Goal: Task Accomplishment & Management: Use online tool/utility

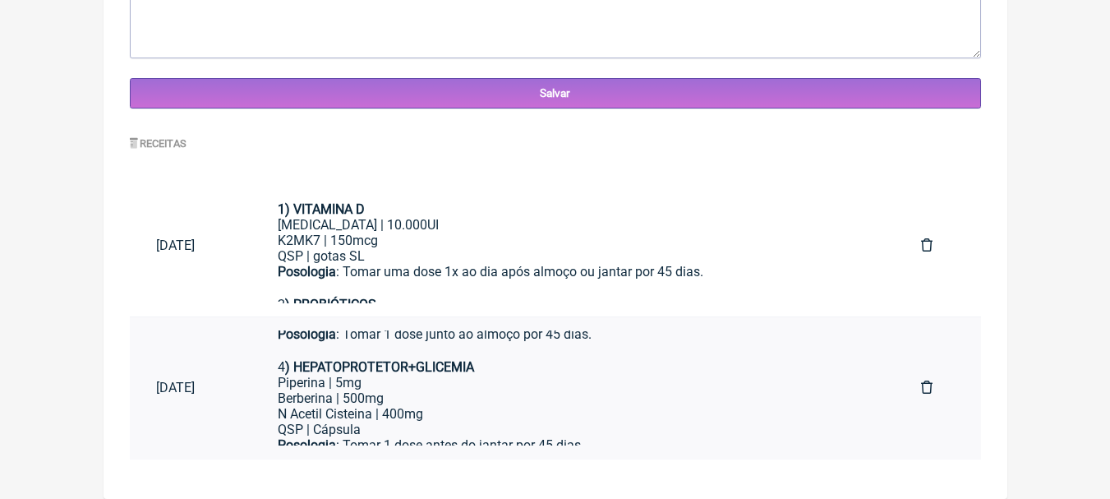
scroll to position [306, 0]
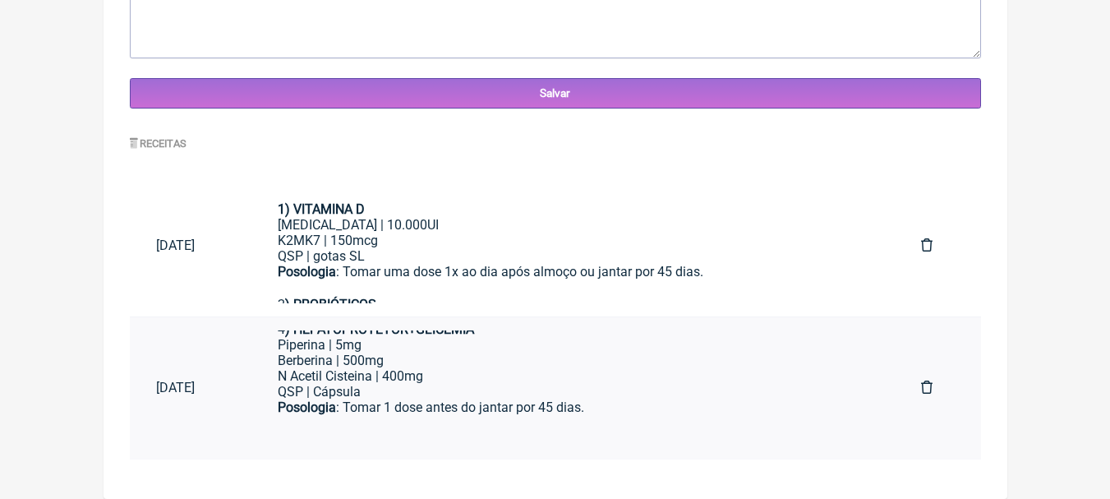
click at [567, 379] on div "N Acetil Cisteina | 400mg" at bounding box center [573, 376] width 591 height 16
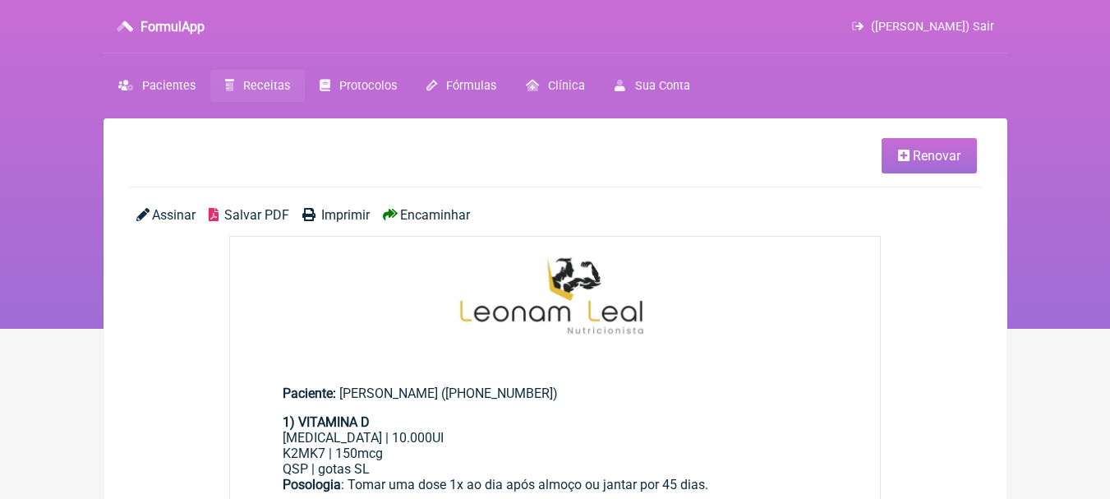
click at [896, 145] on link "Renovar" at bounding box center [929, 155] width 95 height 35
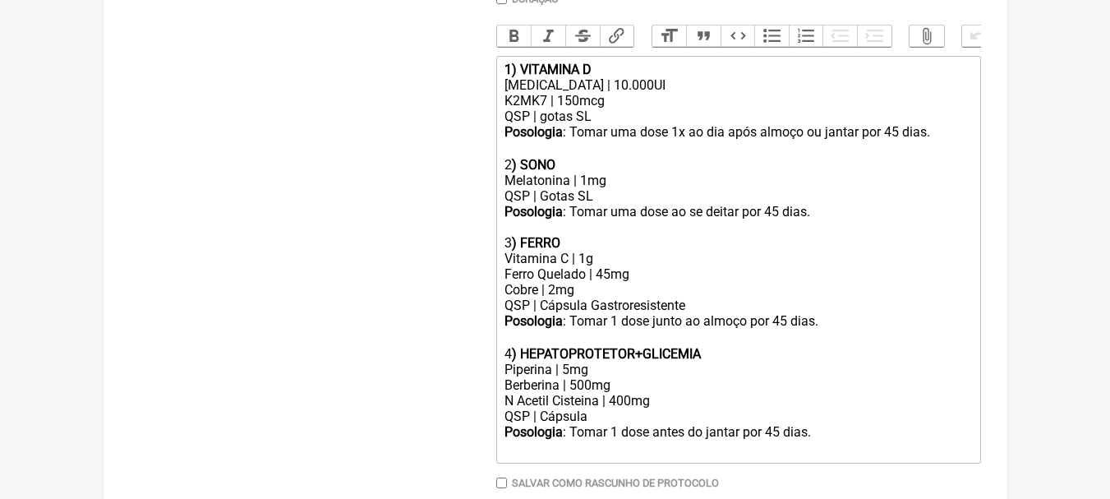
scroll to position [575, 0]
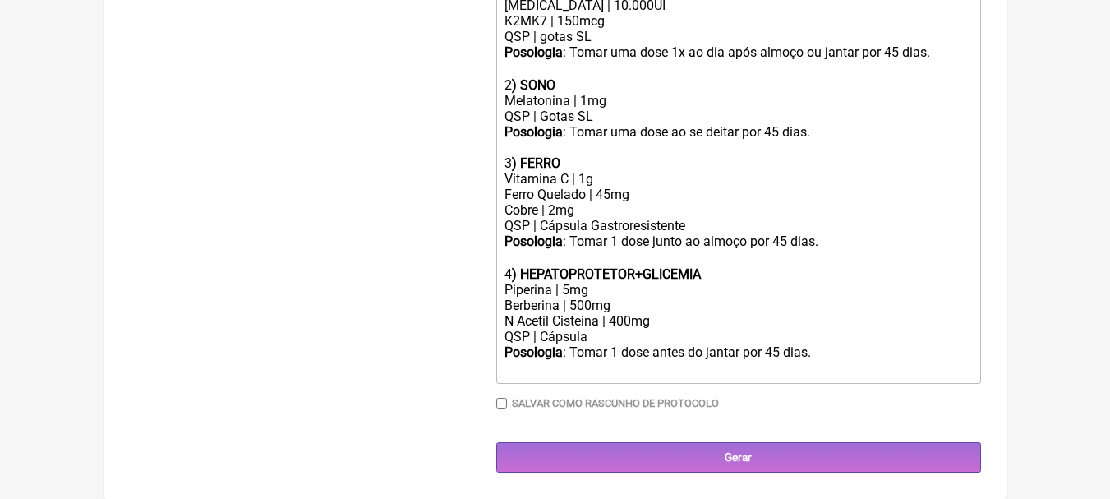
click at [688, 329] on div "N Acetil Cisteina | 400mg" at bounding box center [738, 321] width 467 height 16
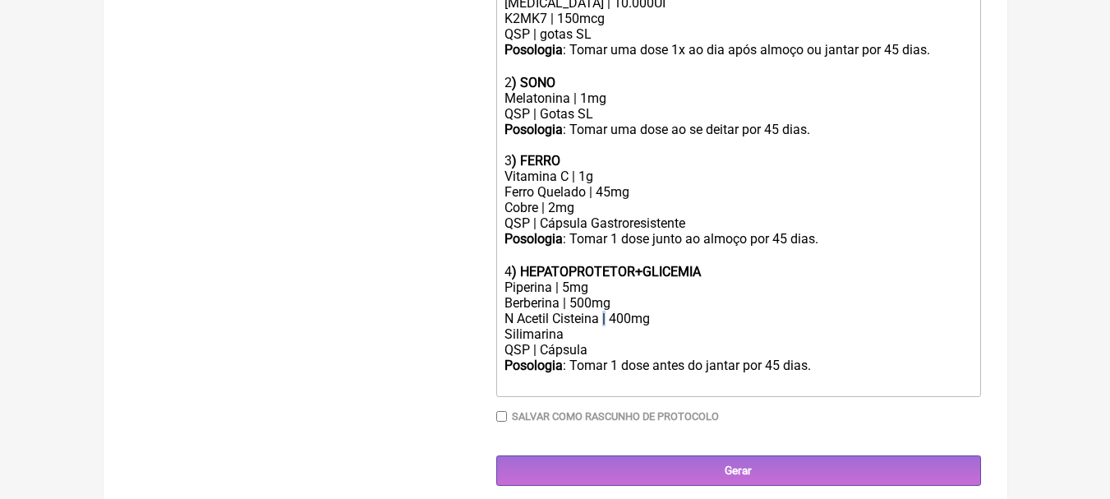
copy div "|"
paste trix-editor "|"
type trix-editor "<div><strong>1) VITAMINA D</strong></div><div>[MEDICAL_DATA] | 10.000UI</div><d…"
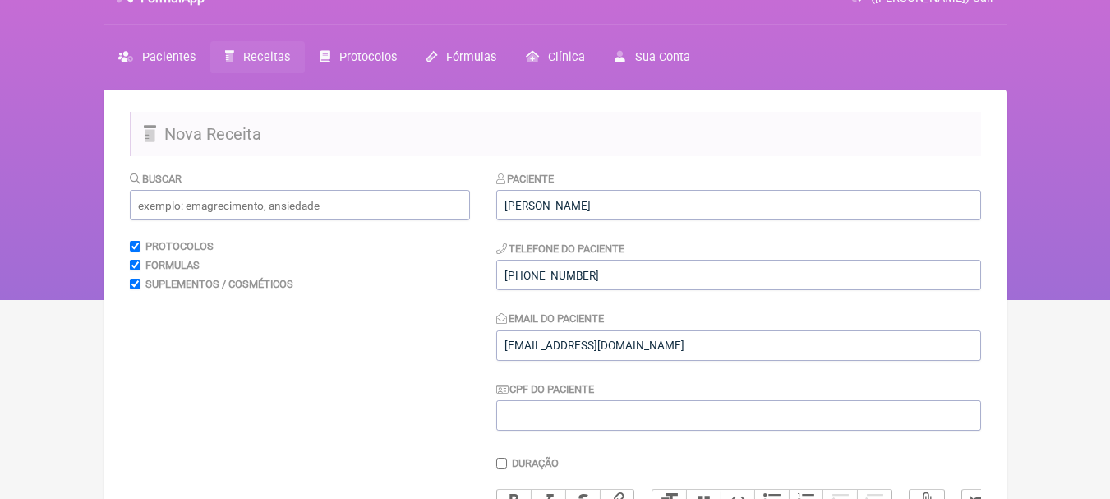
scroll to position [0, 0]
